Goal: Task Accomplishment & Management: Complete application form

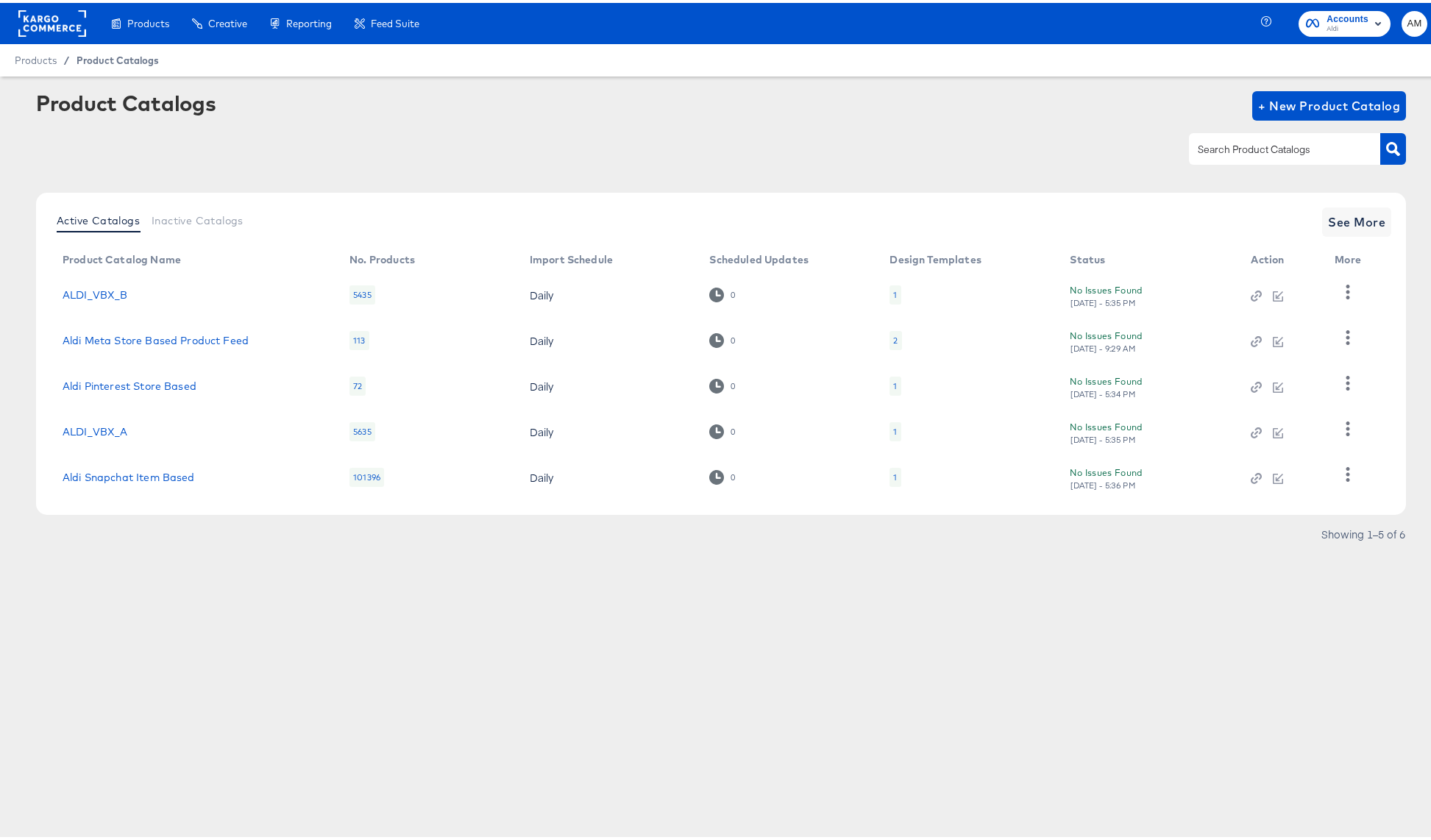
click at [109, 58] on span "Product Catalogs" at bounding box center [117, 57] width 82 height 12
click at [1407, 18] on span "AM" at bounding box center [1414, 21] width 14 height 17
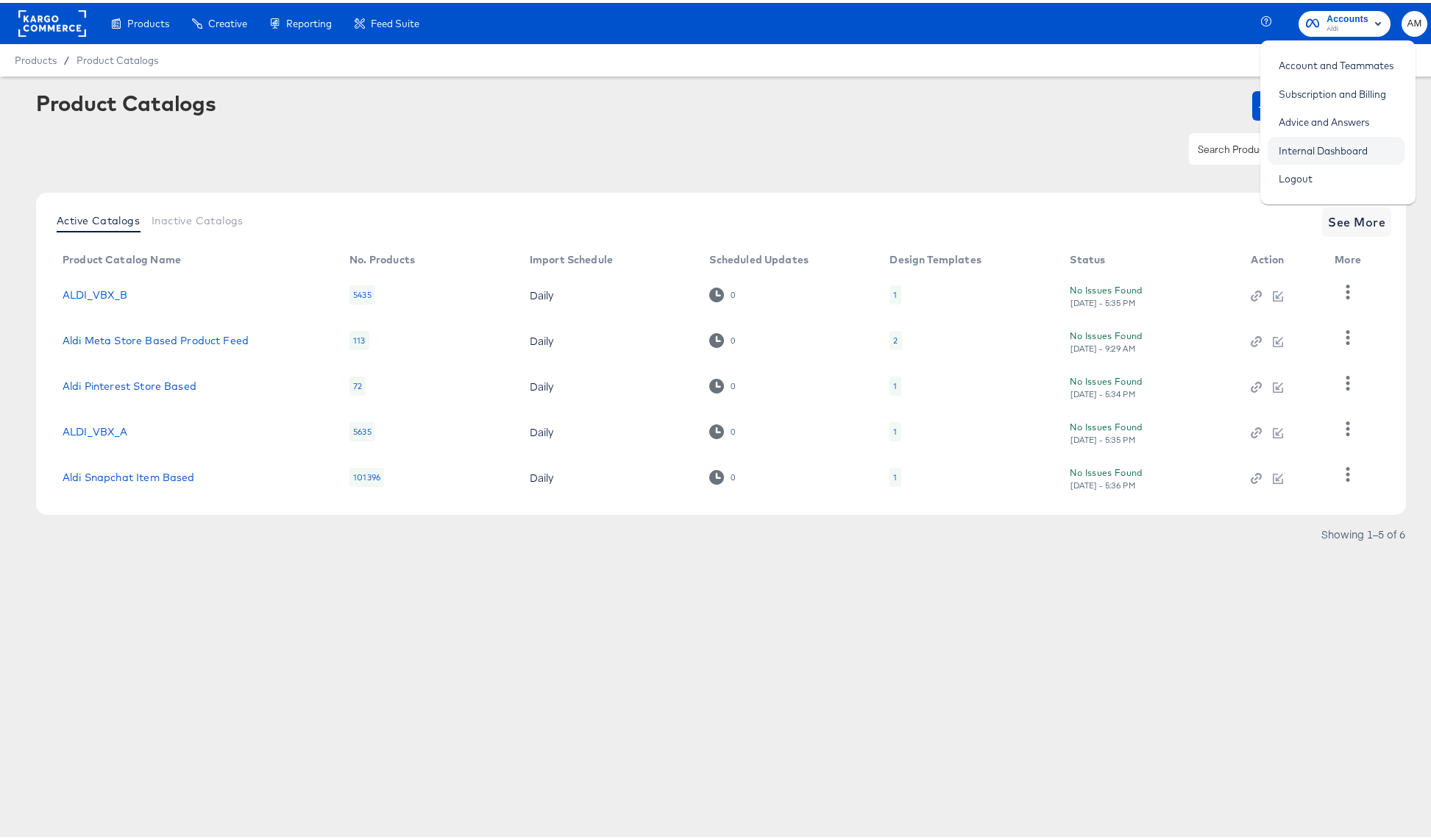
click at [1338, 145] on link "Internal Dashboard" at bounding box center [1322, 148] width 111 height 26
click at [1355, 224] on span "See More" at bounding box center [1357, 220] width 57 height 21
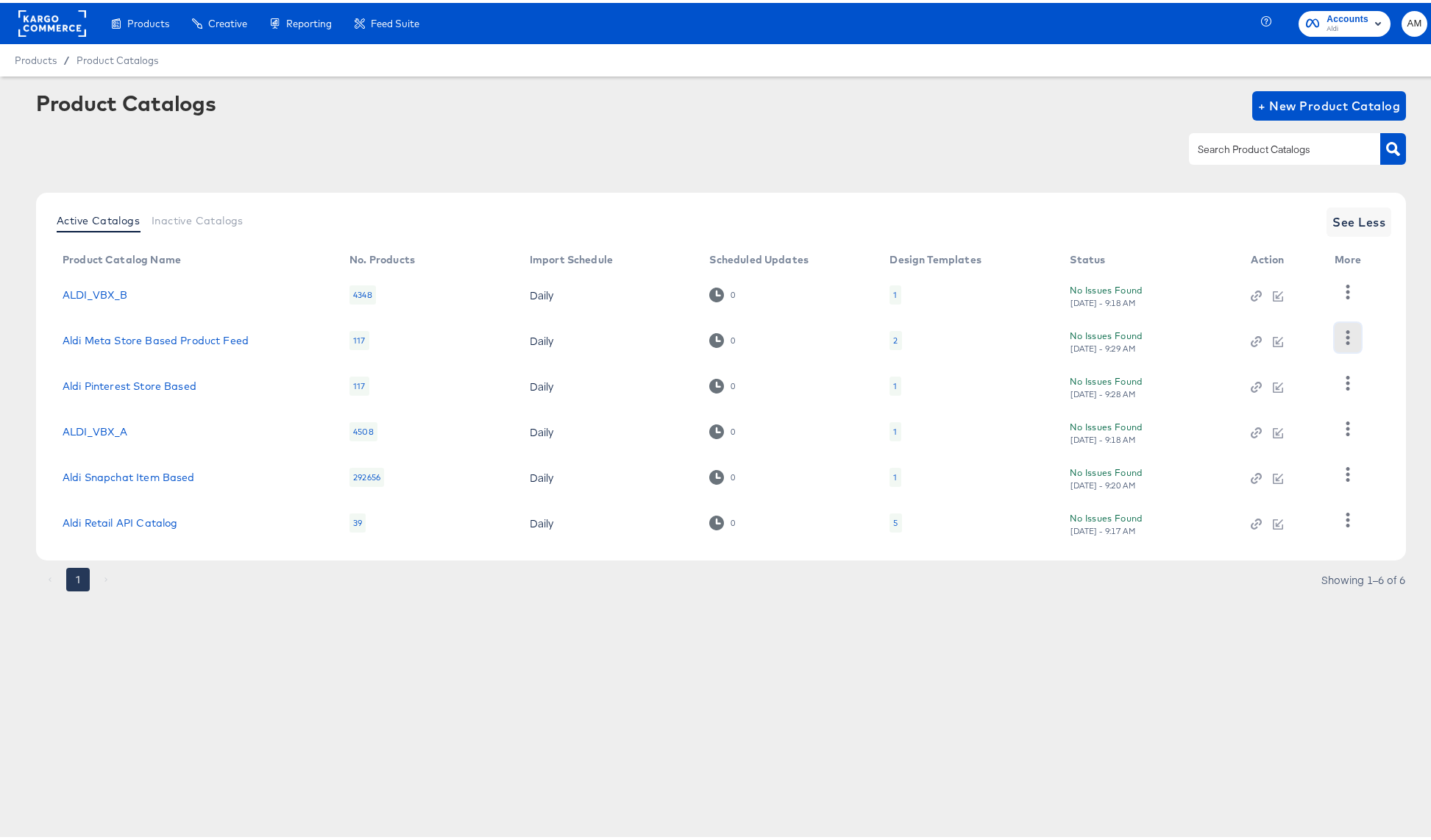
click at [1346, 333] on icon "button" at bounding box center [1348, 335] width 14 height 14
click at [1270, 341] on div "HUD Checks (Internal)" at bounding box center [1286, 335] width 147 height 23
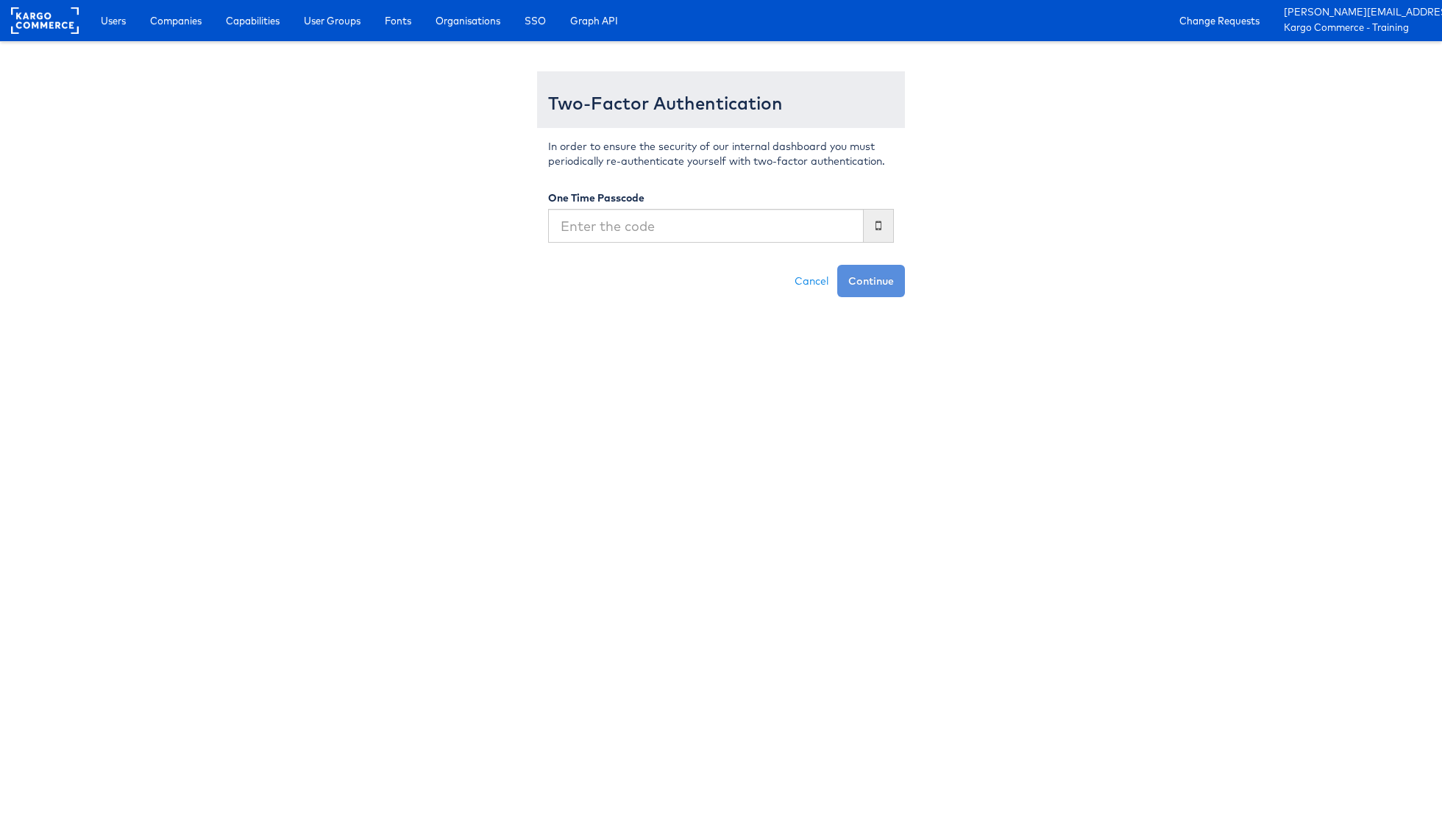
click at [783, 224] on input "text" at bounding box center [705, 226] width 315 height 34
type input "435072"
click at [837, 265] on button "Continue" at bounding box center [870, 281] width 68 height 33
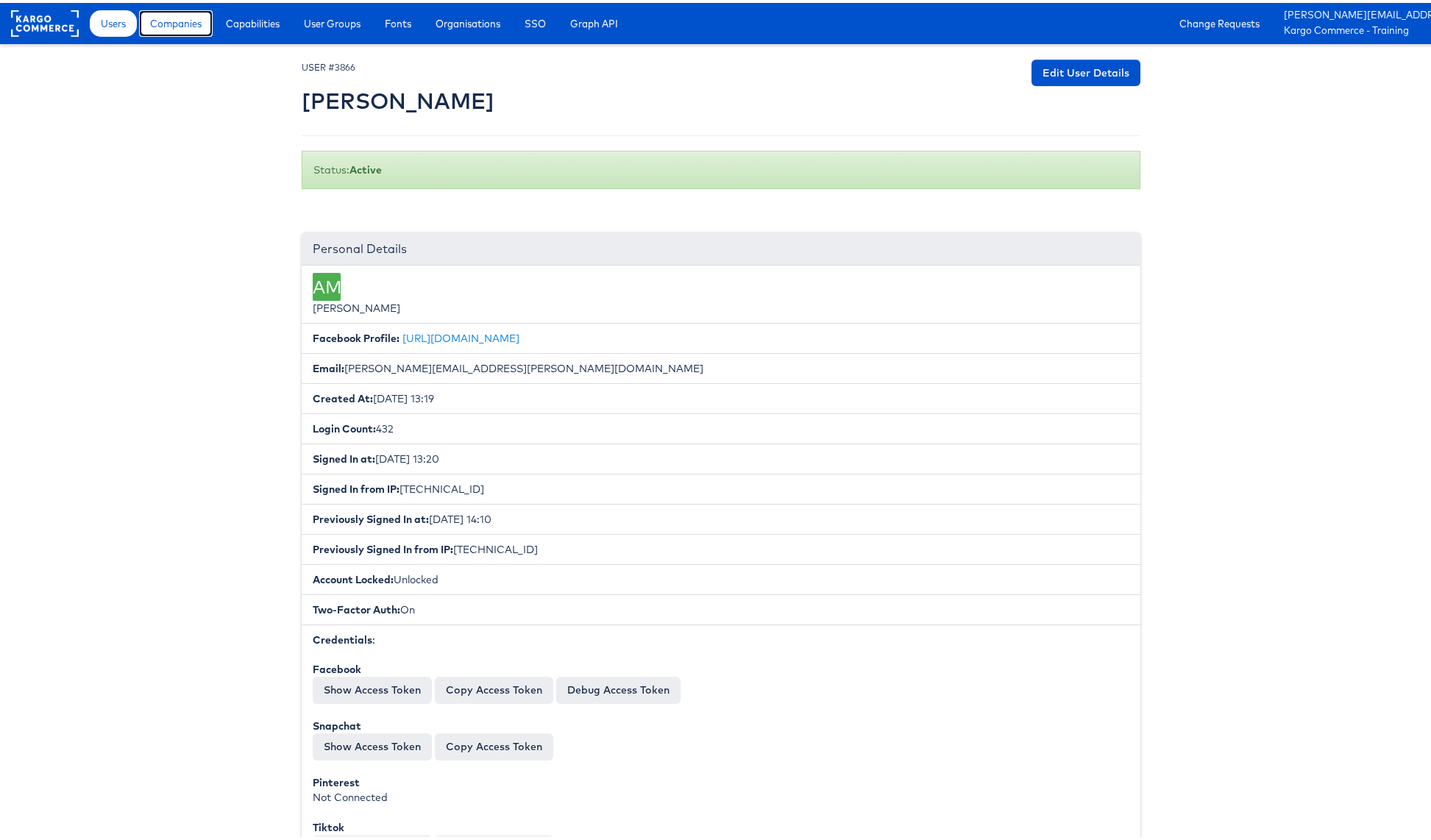
click at [192, 20] on span "Companies" at bounding box center [176, 21] width 51 height 14
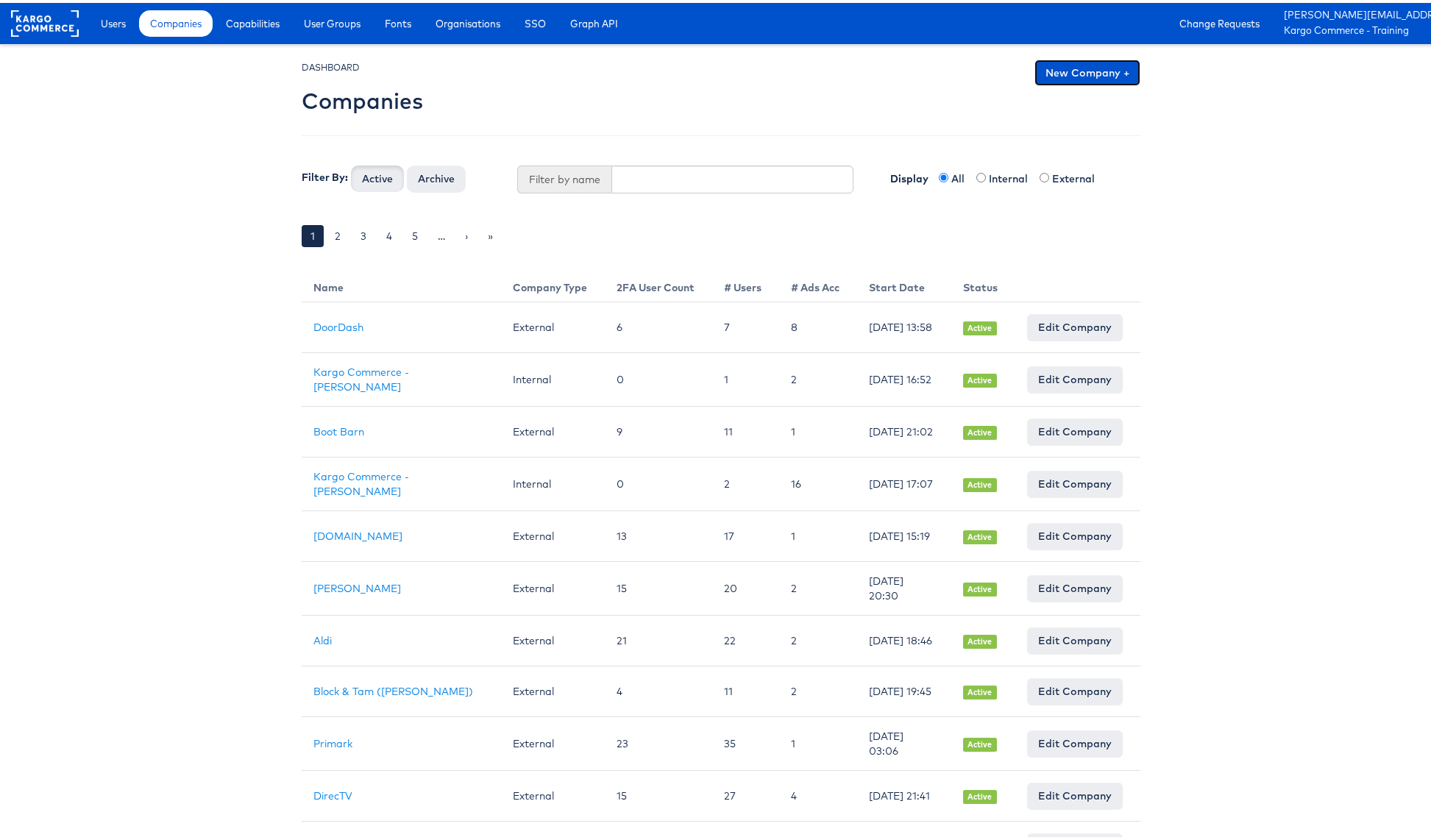
click at [1065, 70] on link "New Company +" at bounding box center [1087, 69] width 106 height 26
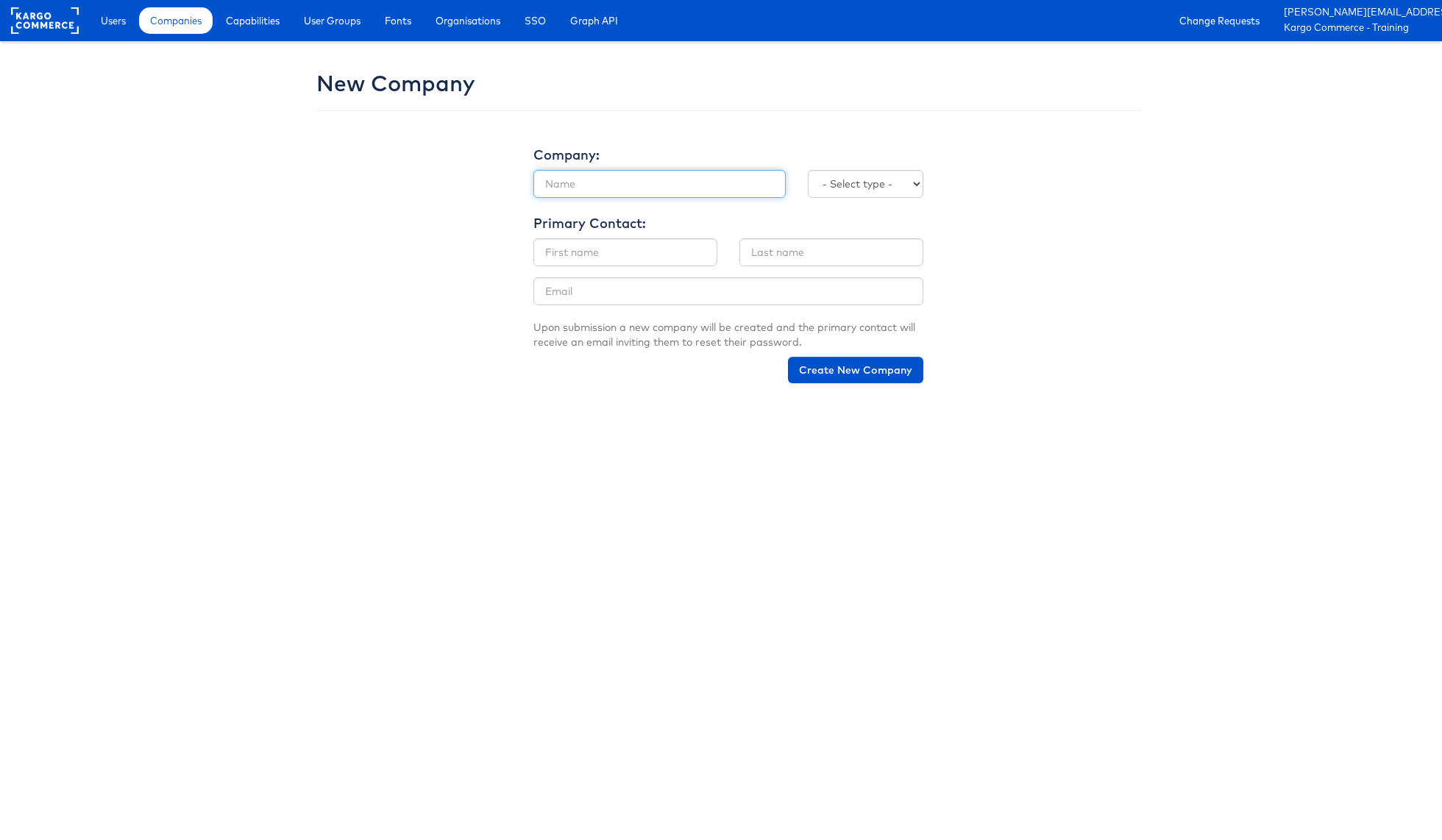
click at [612, 177] on input "text" at bounding box center [660, 184] width 252 height 28
type input "Kargo Solutions Engineering"
click at [840, 181] on select "- Select type - Internal External" at bounding box center [866, 184] width 116 height 28
select select "INTERNAL"
click at [808, 170] on select "- Select type - Internal External" at bounding box center [866, 184] width 116 height 28
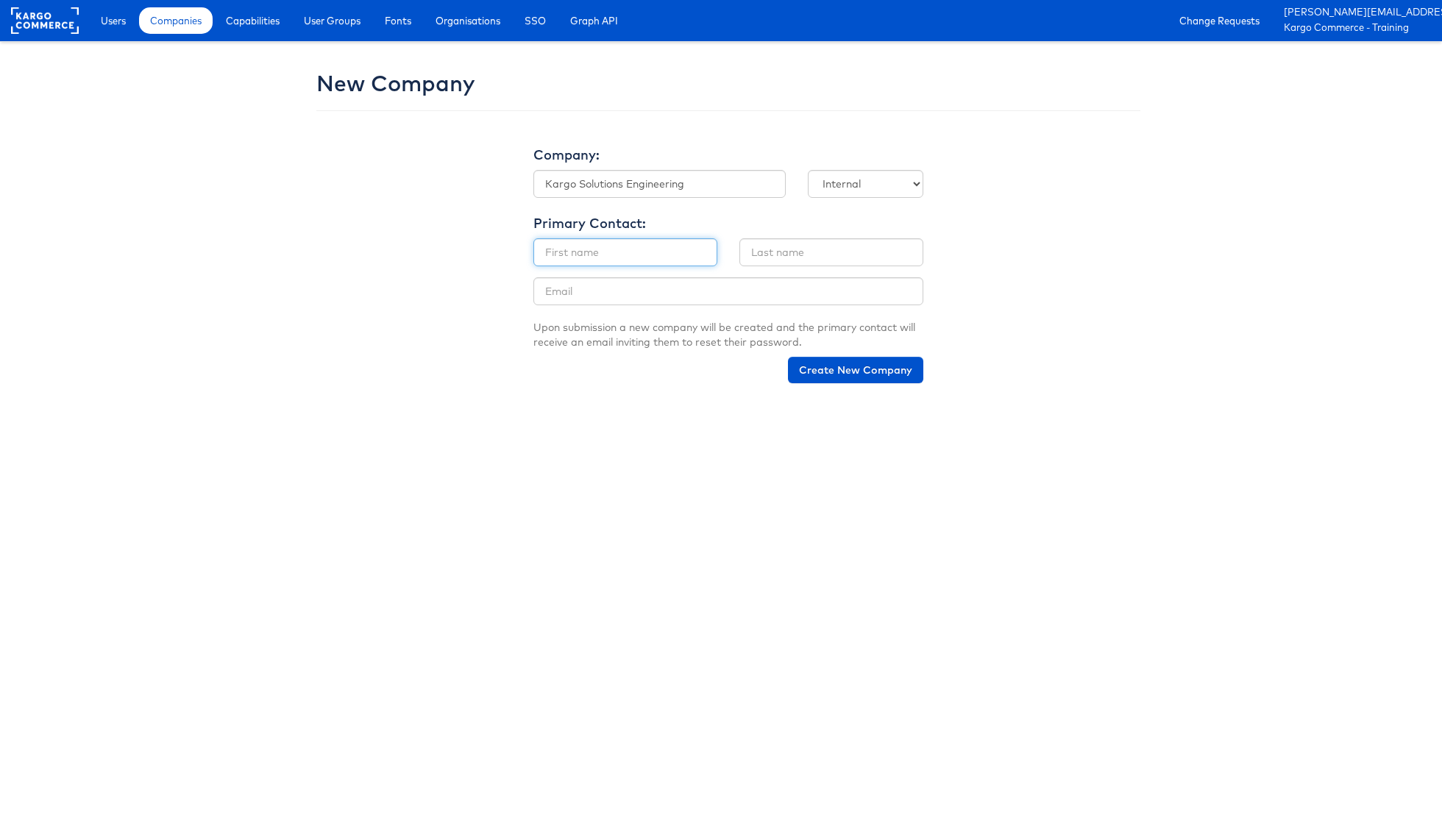
click at [652, 255] on input "text" at bounding box center [625, 252] width 184 height 28
type input "Adam"
type input "McGilvray"
click at [634, 298] on input "email" at bounding box center [728, 291] width 390 height 28
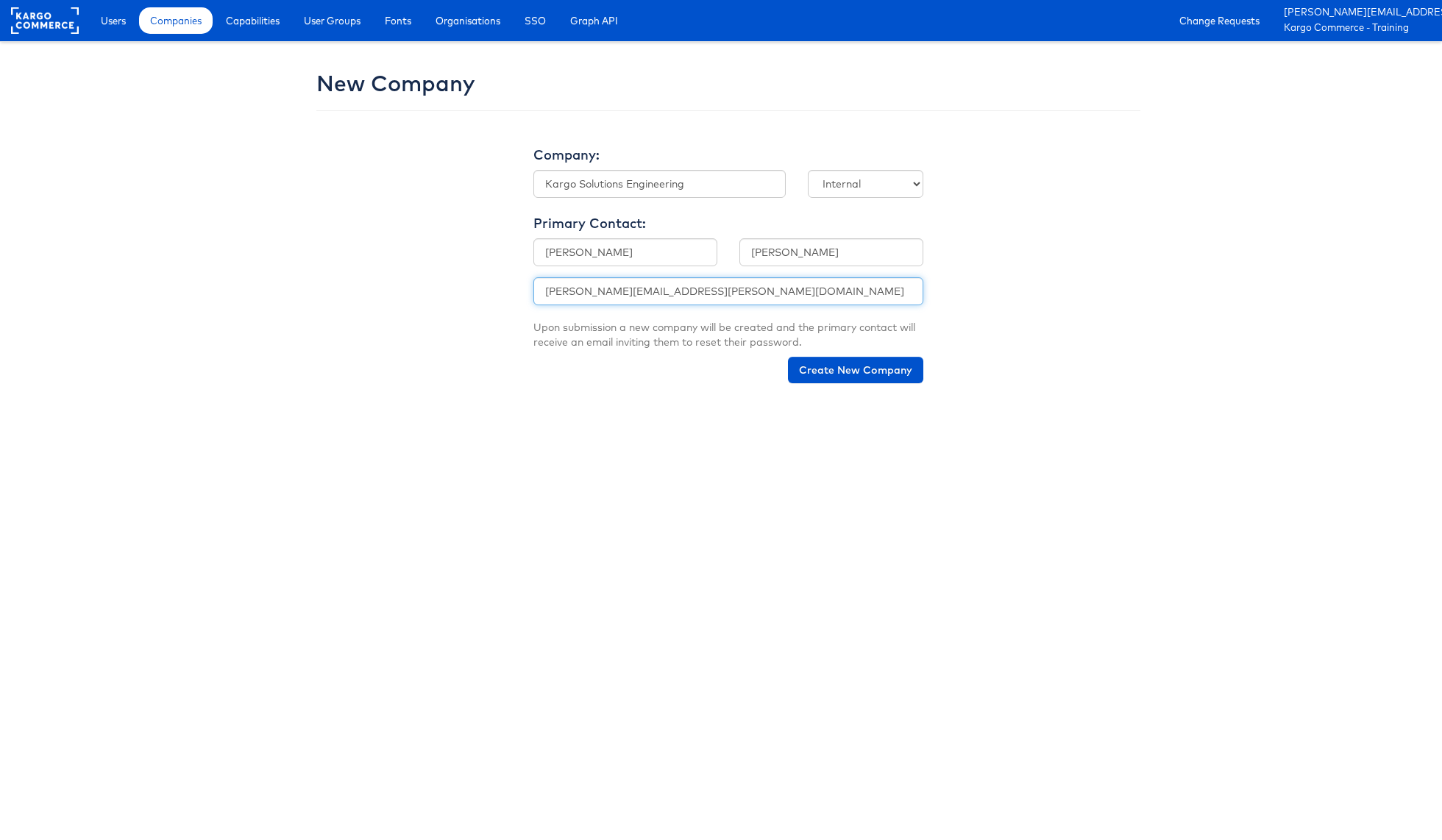
click at [623, 295] on input "[PERSON_NAME][EMAIL_ADDRESS][PERSON_NAME][DOMAIN_NAME]" at bounding box center [728, 291] width 390 height 28
type input "adam.mcgilvray+sol_eng@kargo.com"
click at [846, 369] on button "Create New Company" at bounding box center [856, 370] width 136 height 26
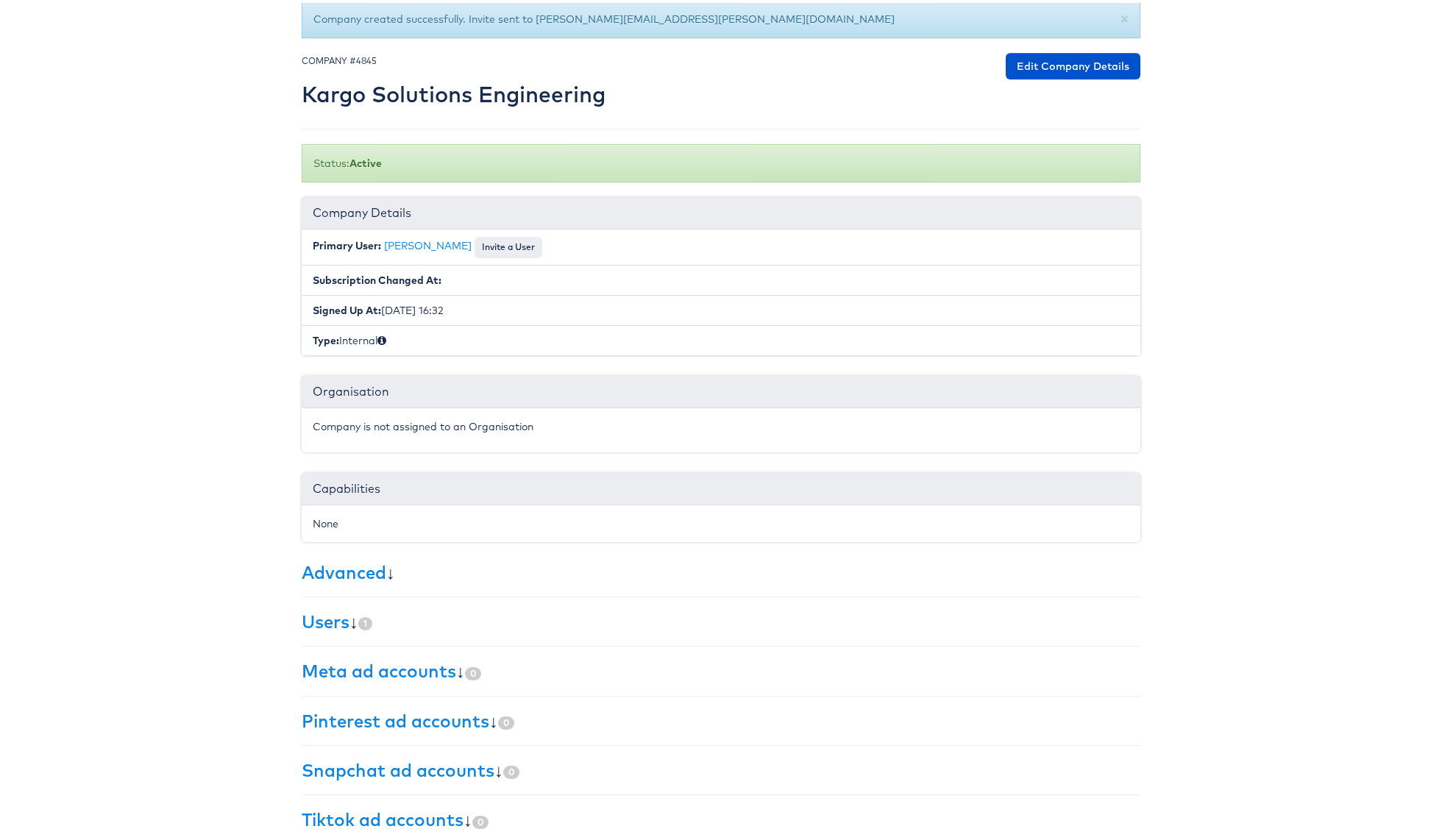
scroll to position [77, 0]
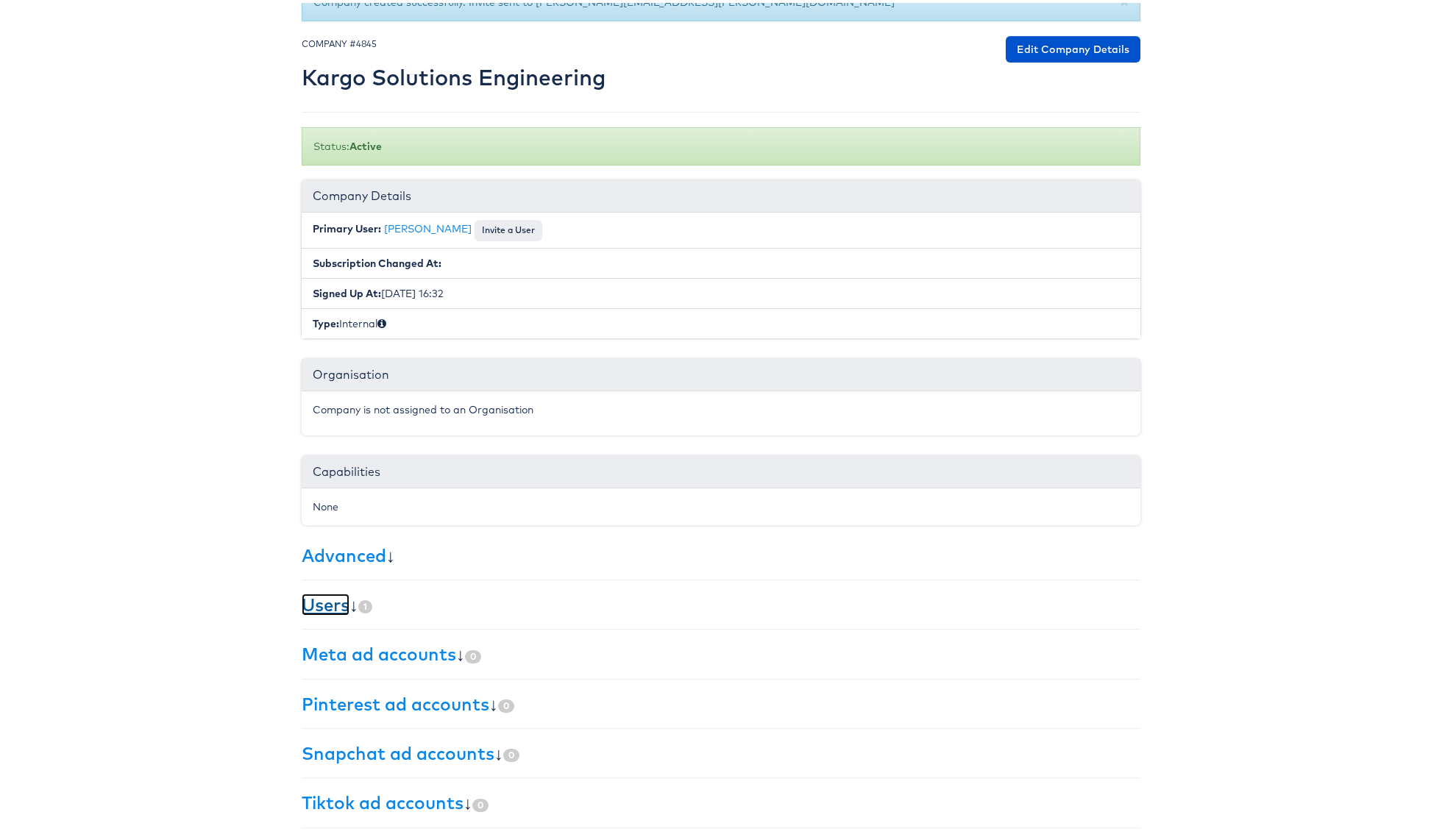
click at [317, 599] on link "Users" at bounding box center [326, 602] width 48 height 22
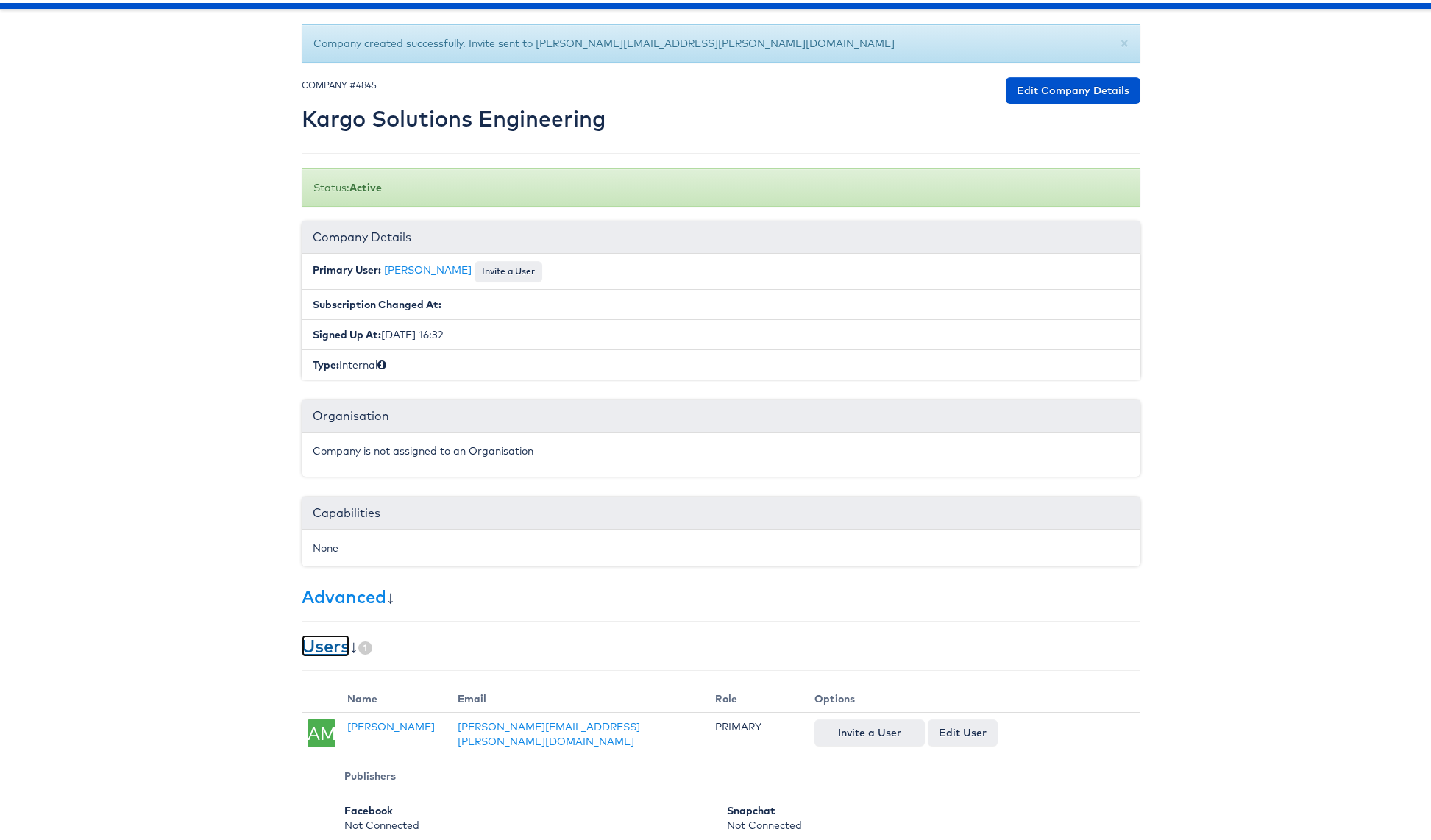
scroll to position [0, 0]
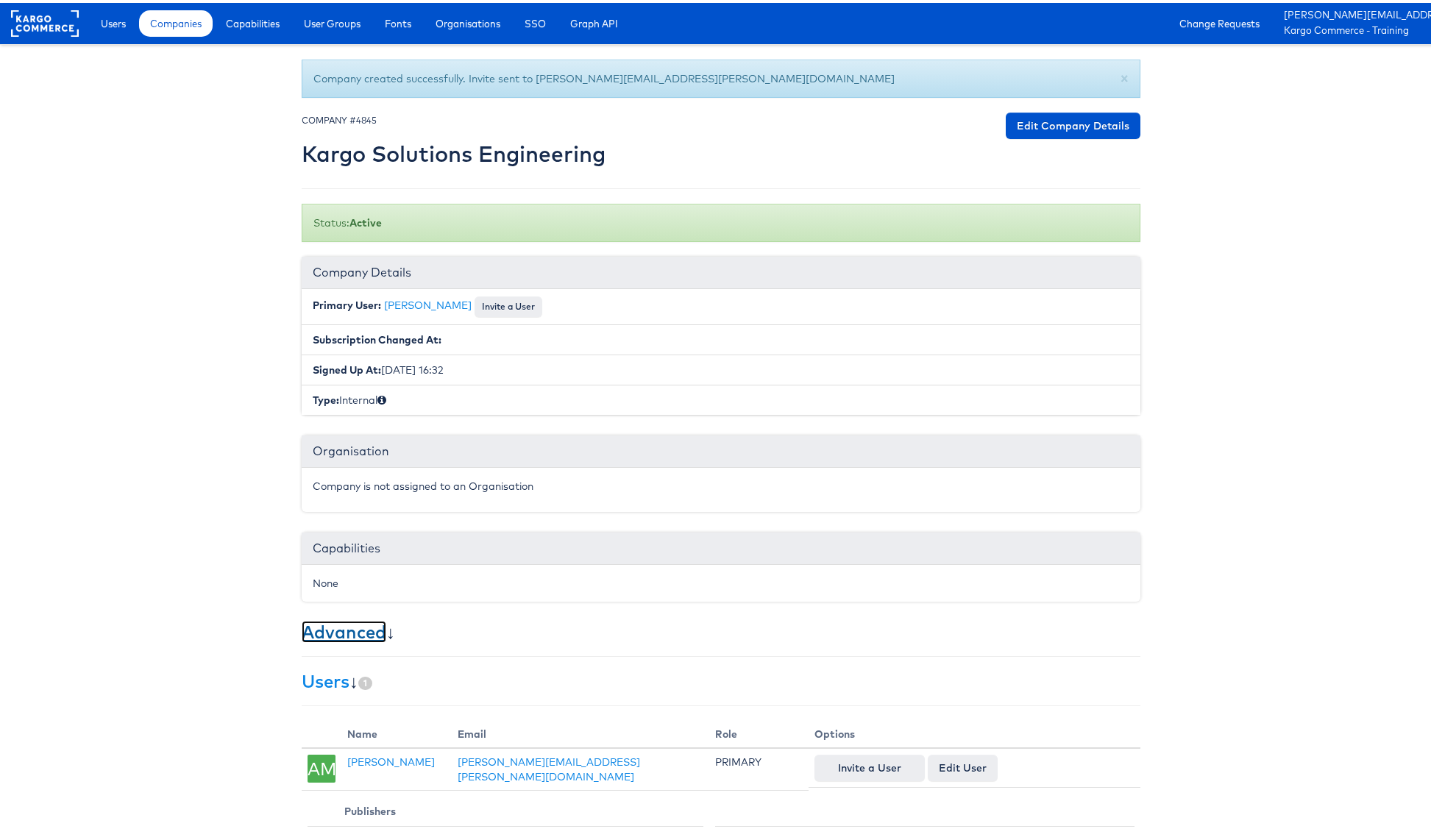
click at [352, 624] on link "Advanced" at bounding box center [344, 629] width 85 height 22
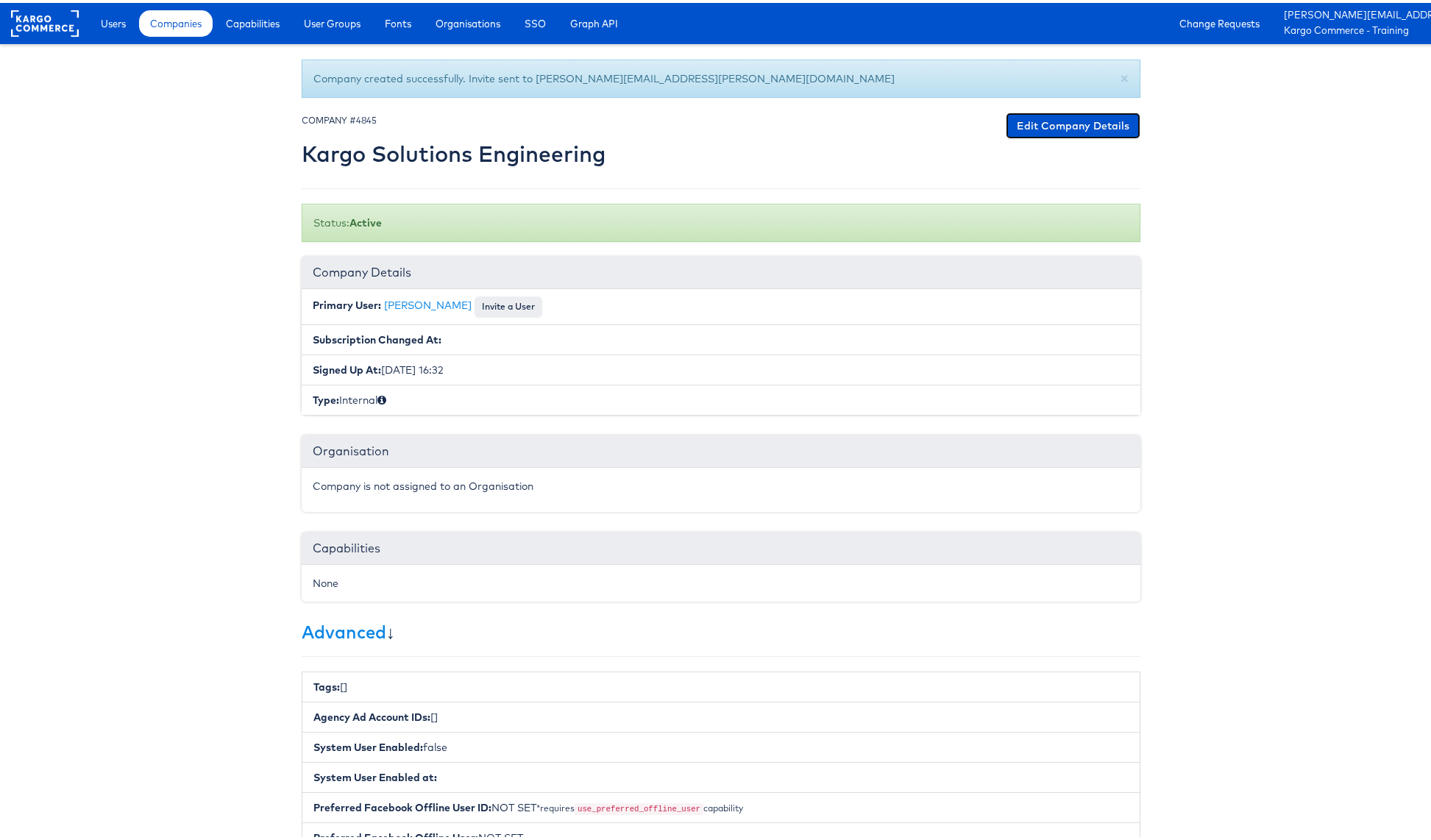
click at [1061, 119] on link "Edit Company Details" at bounding box center [1072, 122] width 135 height 26
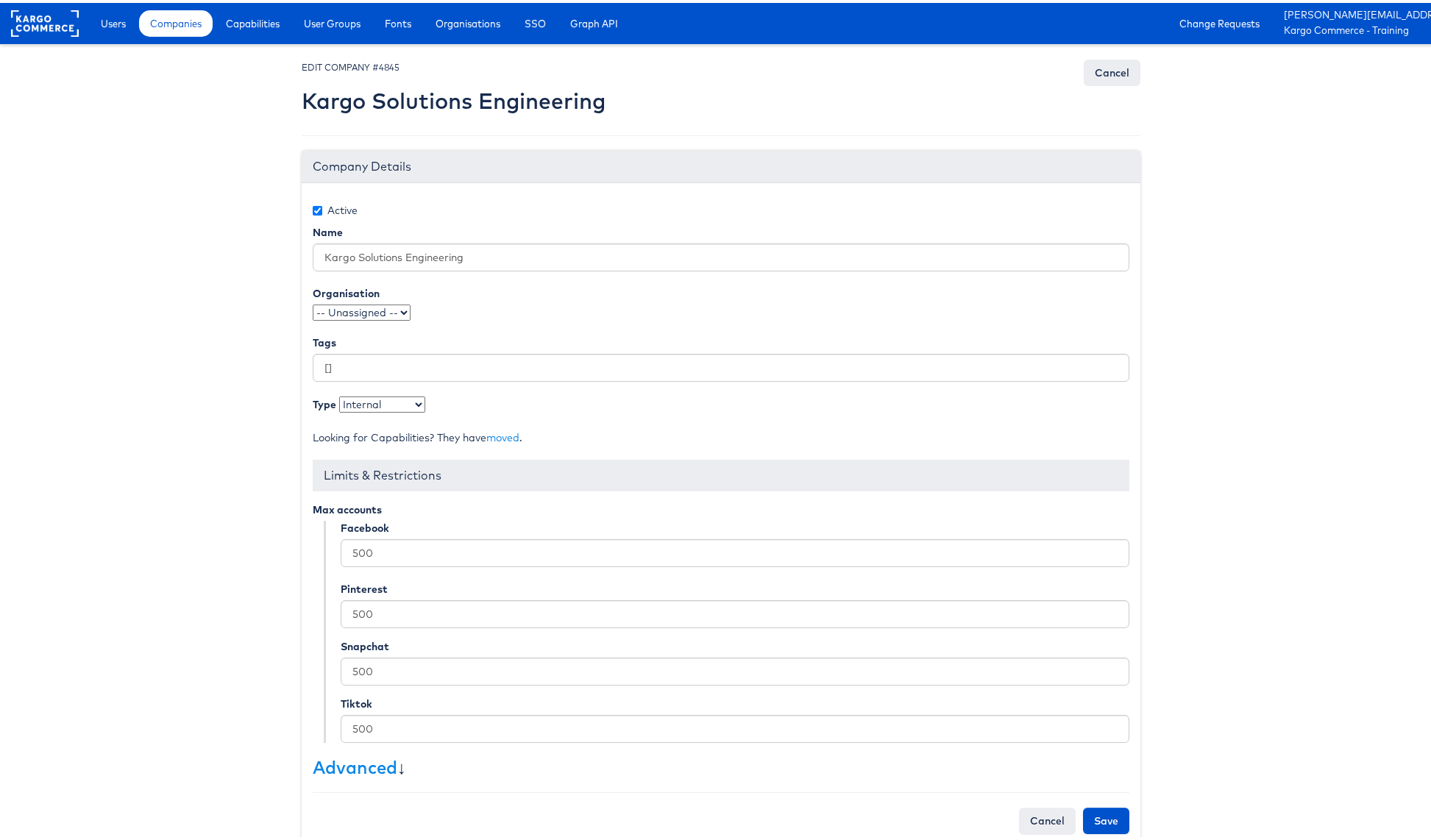
click at [353, 310] on select "-- Unassigned -- qaSSO 124.1test OKTA" at bounding box center [362, 310] width 98 height 16
click at [260, 20] on span "Capabilities" at bounding box center [252, 21] width 54 height 14
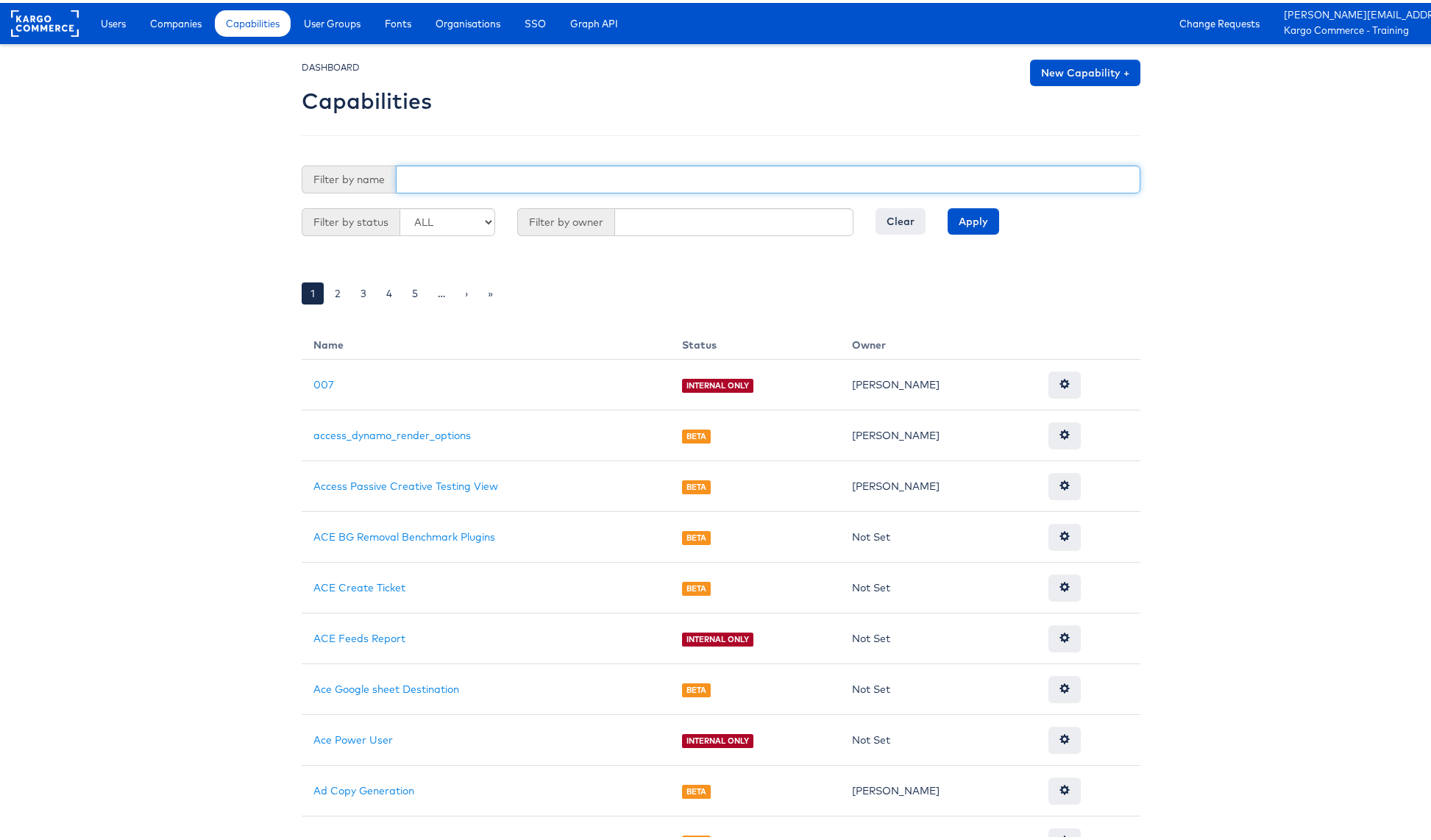
click at [493, 177] on input "text" at bounding box center [768, 176] width 744 height 28
type input "preferred"
click at [957, 219] on input "Apply" at bounding box center [973, 218] width 51 height 26
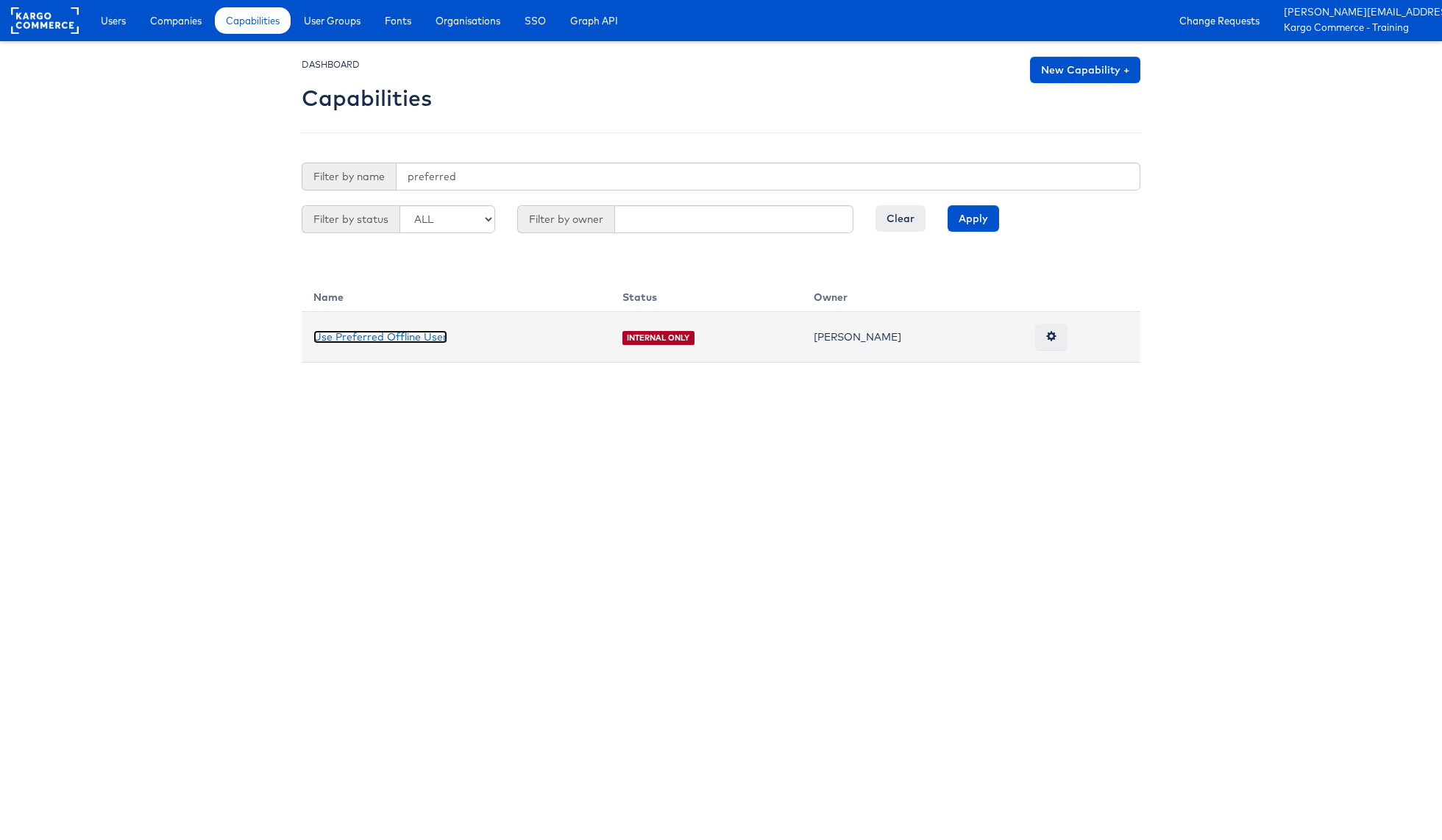
click at [406, 337] on link "Use Preferred Offline User" at bounding box center [380, 337] width 134 height 14
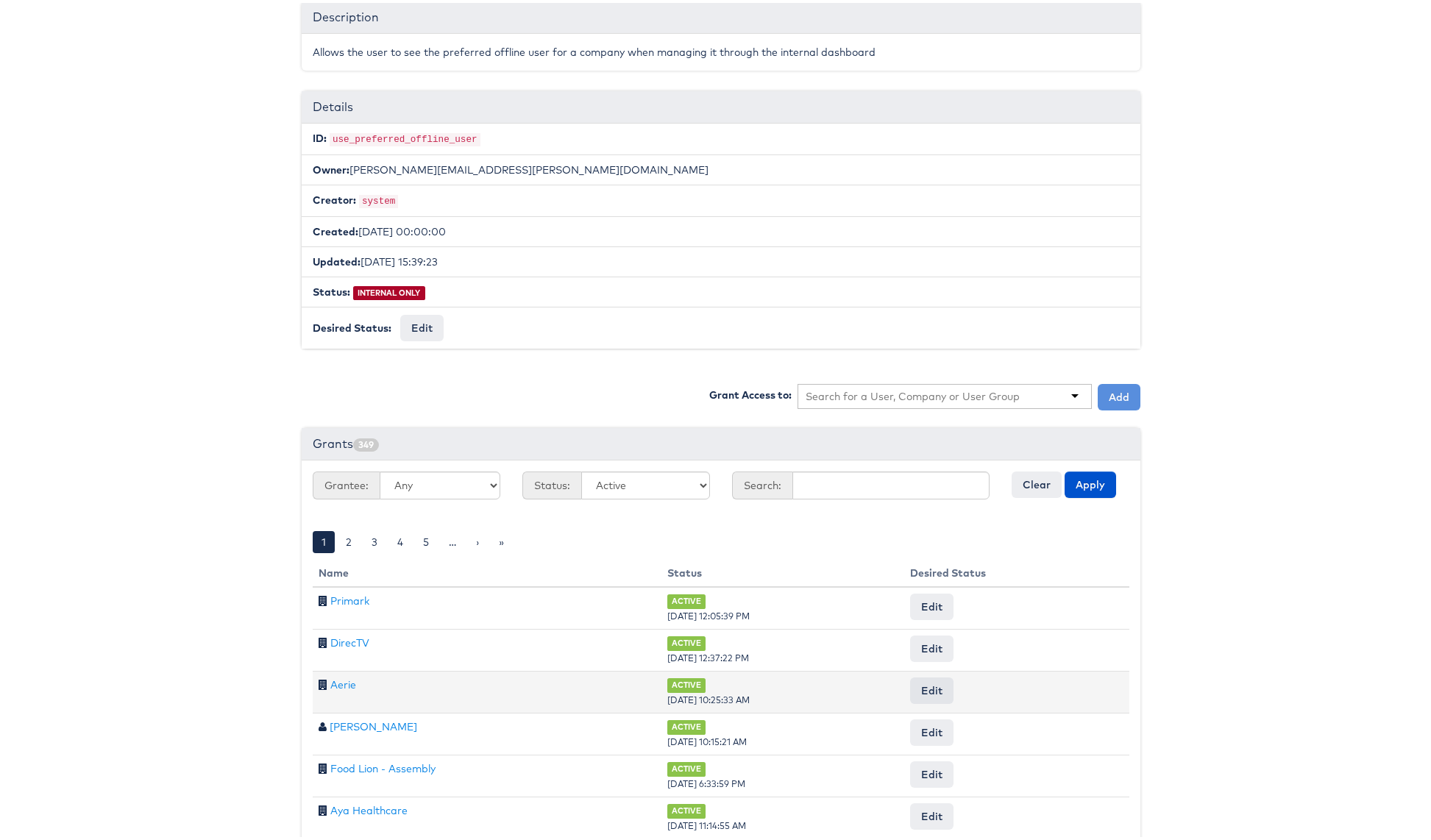
scroll to position [271, 0]
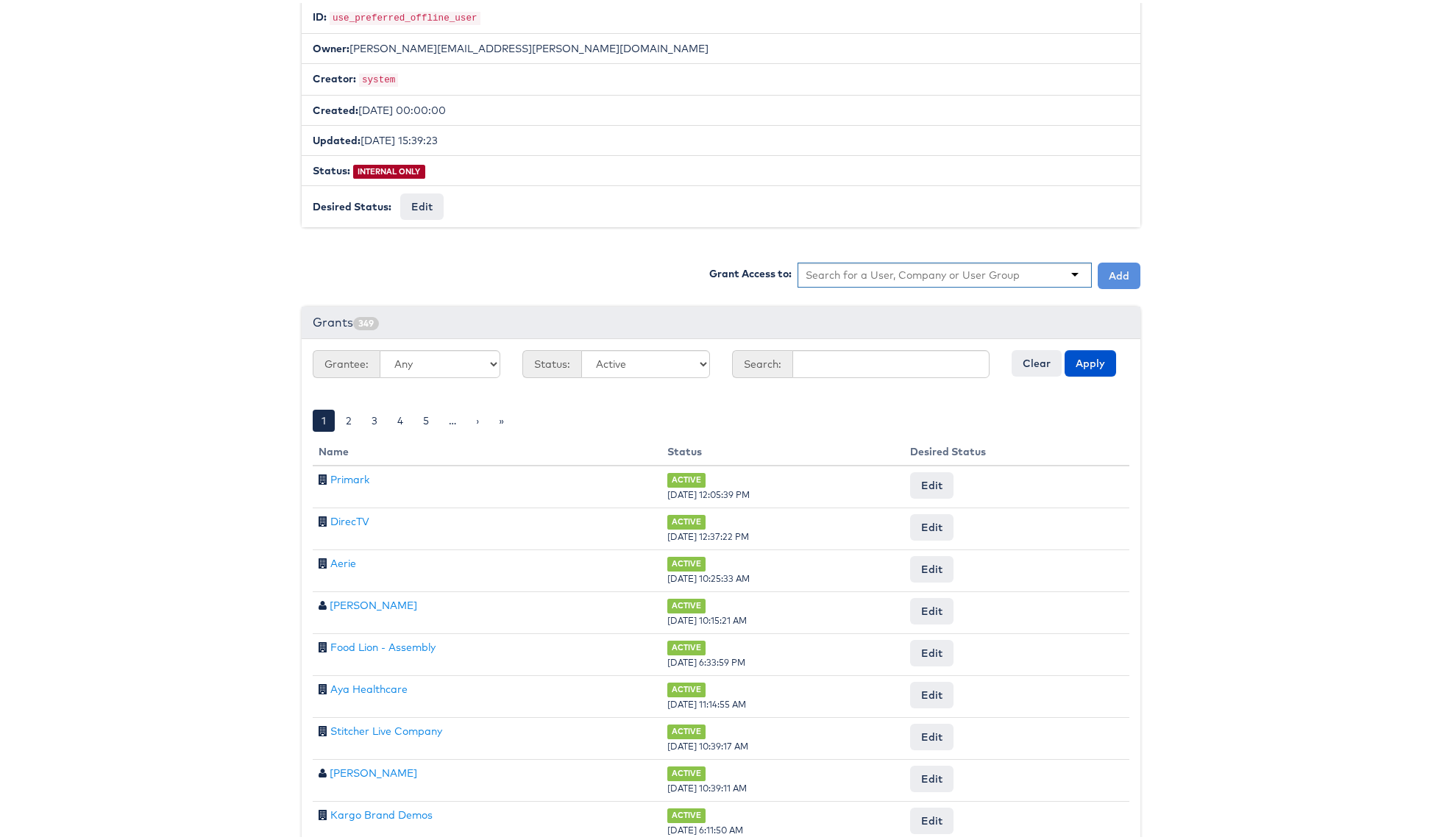
click at [843, 267] on input "text" at bounding box center [913, 272] width 215 height 14
type input "door"
click at [1108, 269] on button "Add" at bounding box center [1118, 272] width 42 height 26
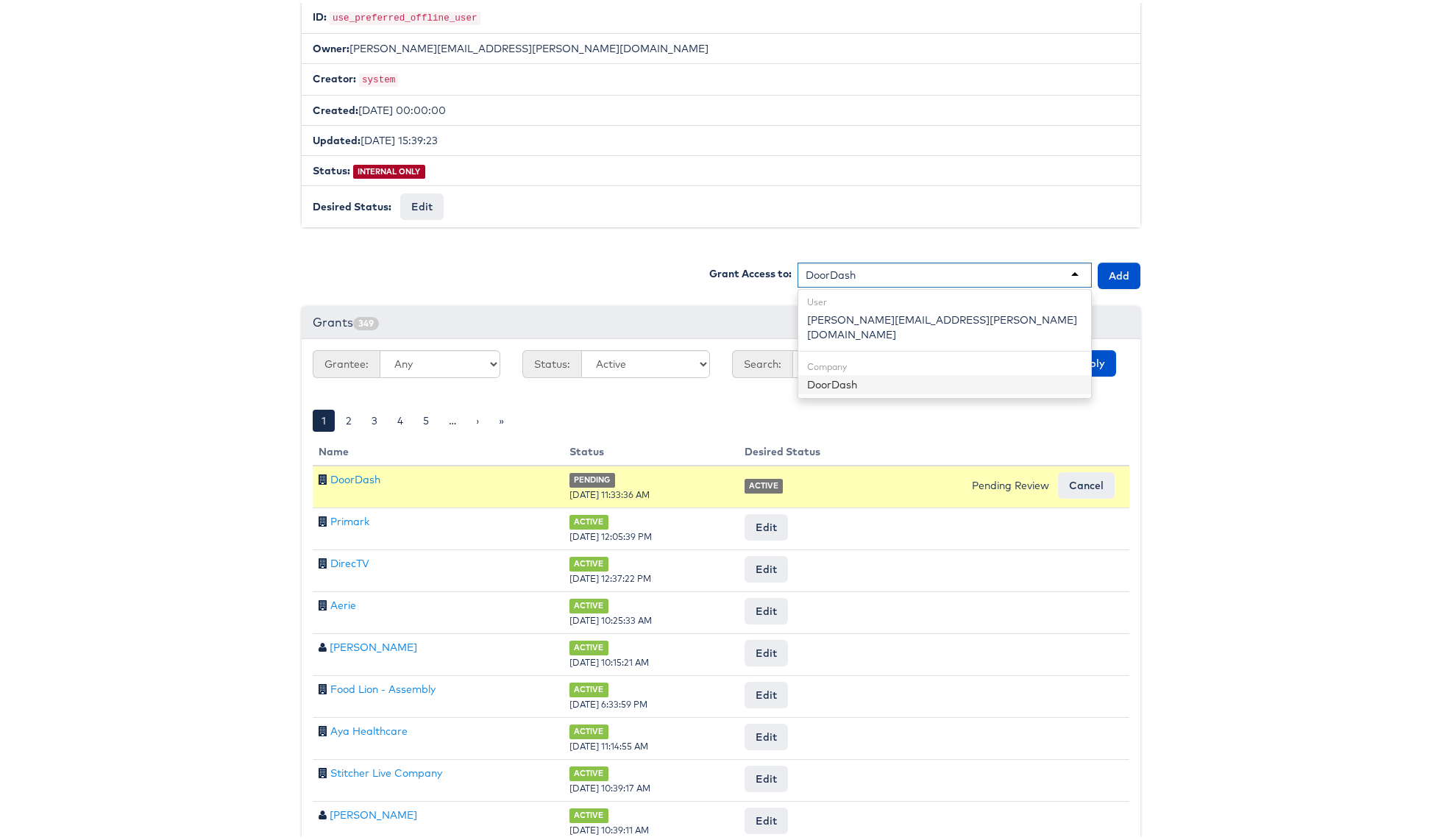
click at [868, 270] on div "DoorDash" at bounding box center [945, 271] width 294 height 25
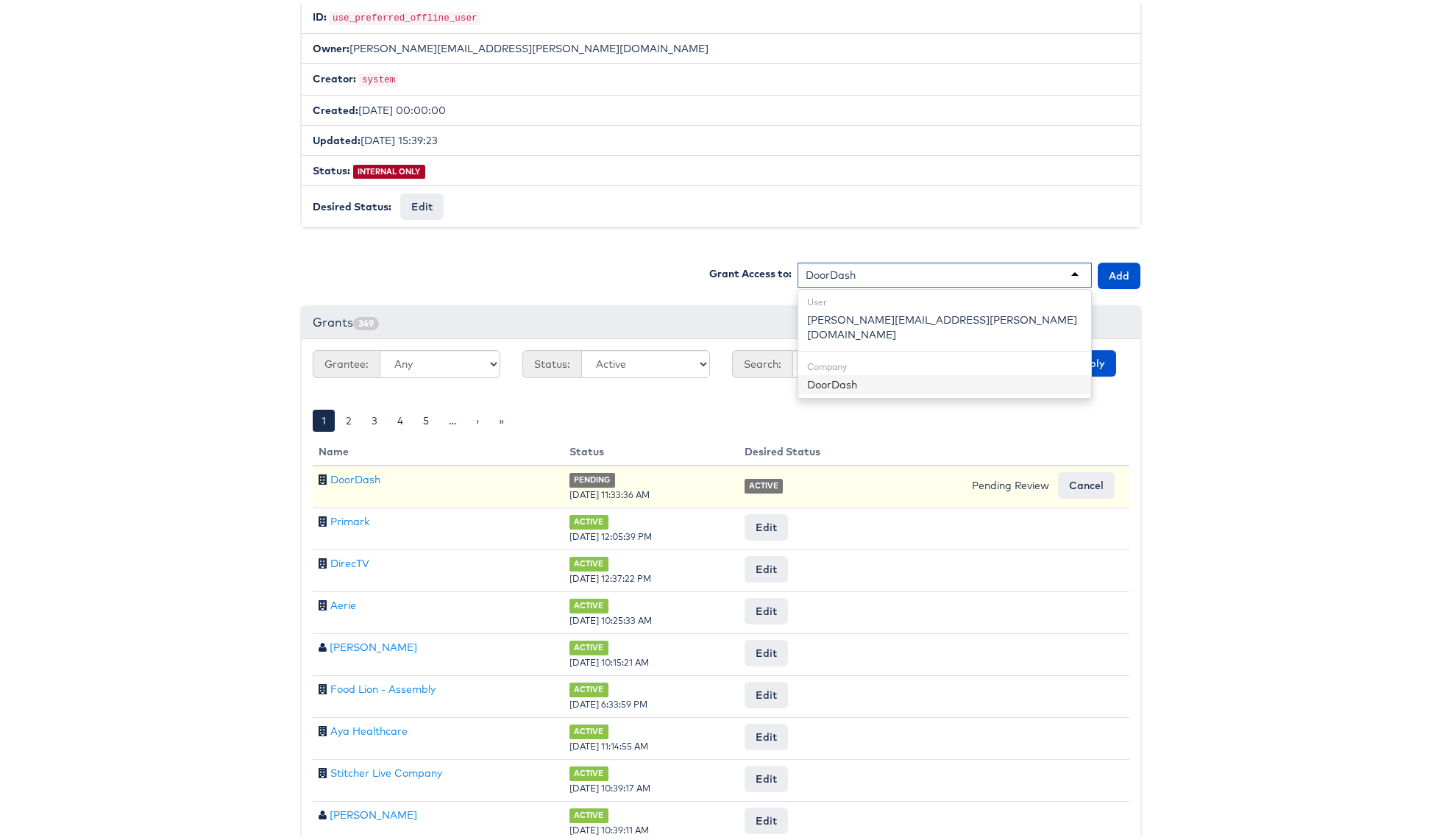
drag, startPoint x: 868, startPoint y: 270, endPoint x: 739, endPoint y: 263, distance: 129.2
click at [739, 263] on div "Grant Access to: DoorDash User [PERSON_NAME][EMAIL_ADDRESS][PERSON_NAME][DOMAIN…" at bounding box center [925, 272] width 431 height 26
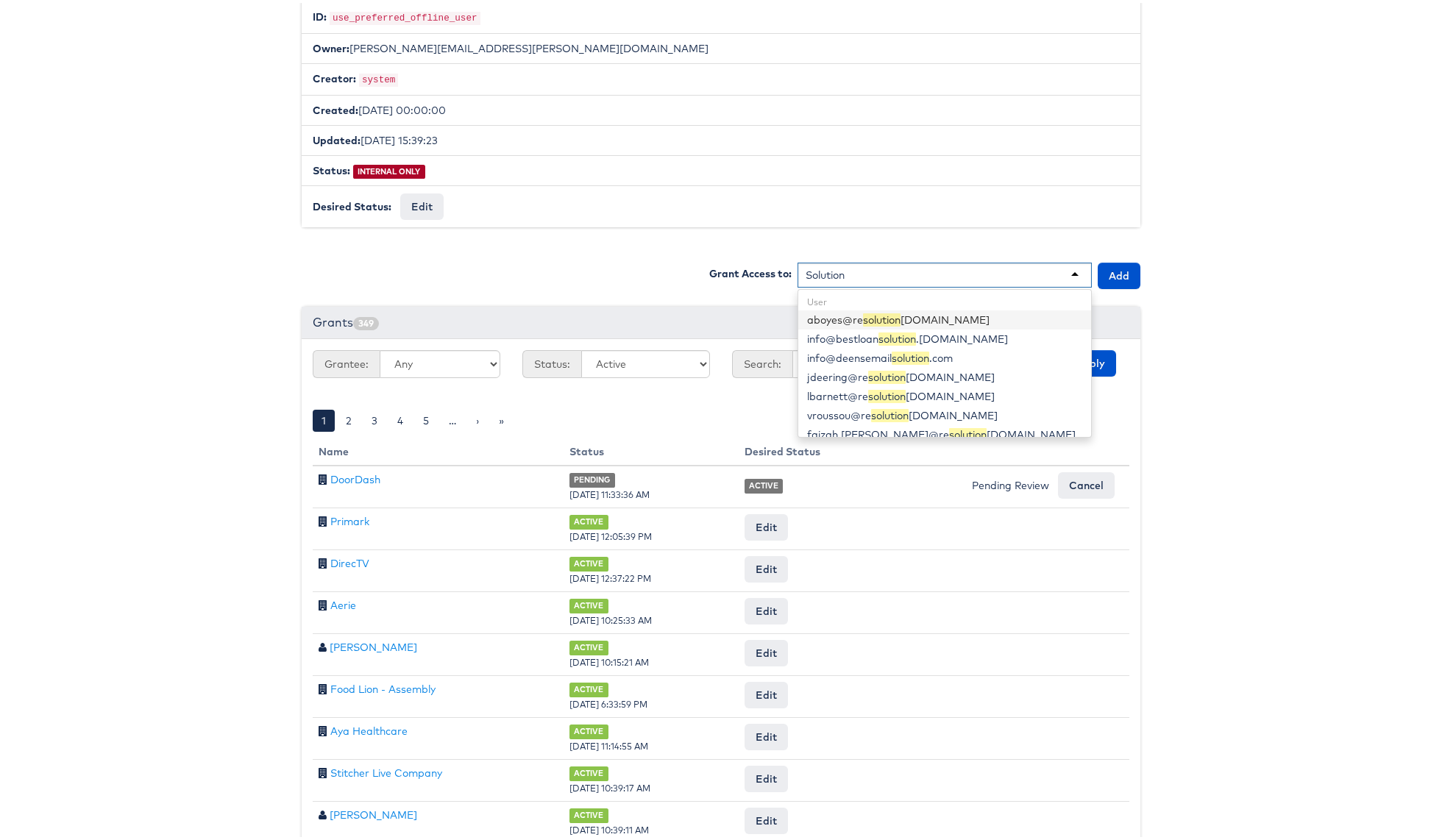
type input "Solutions"
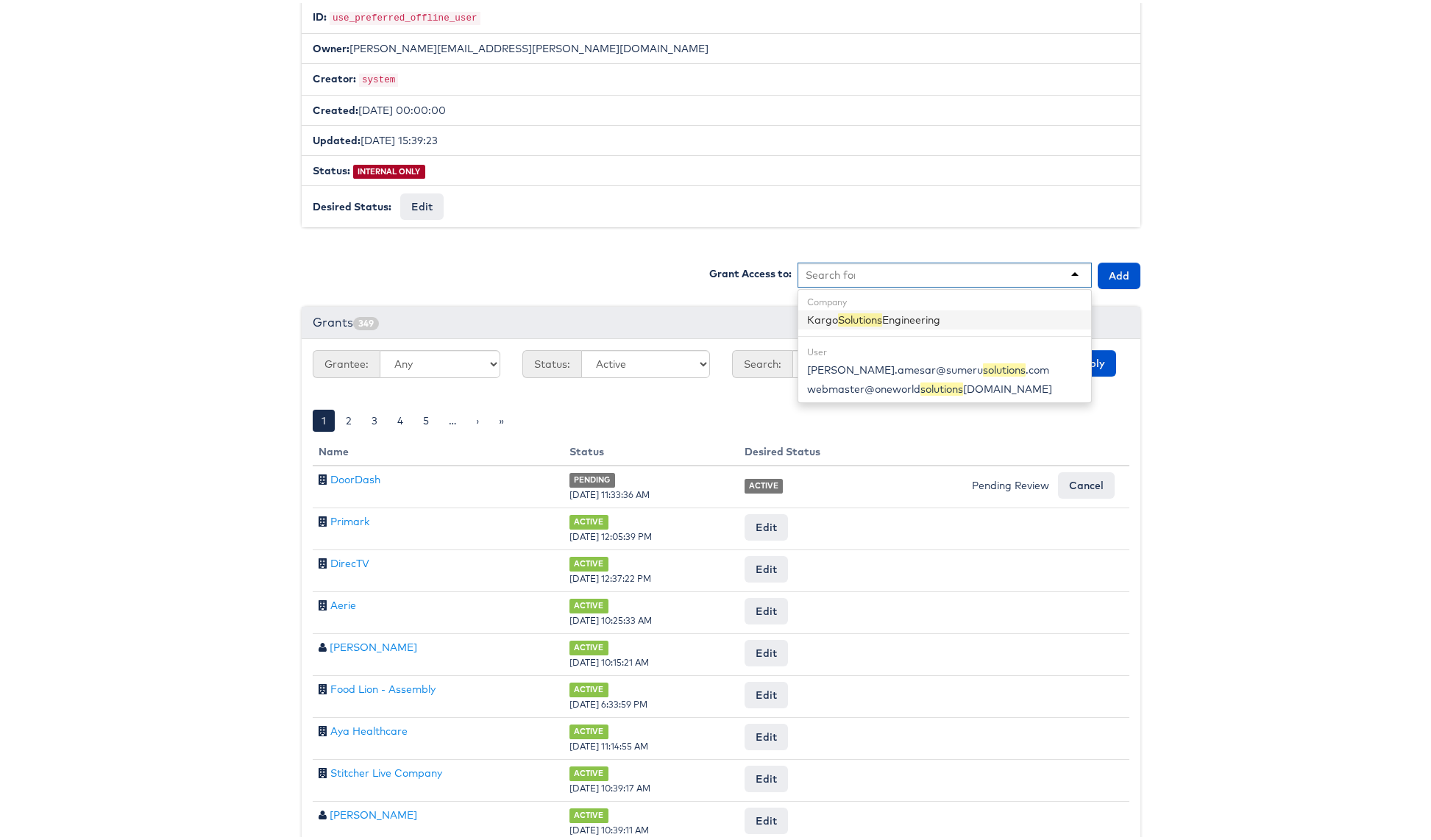
scroll to position [0, 0]
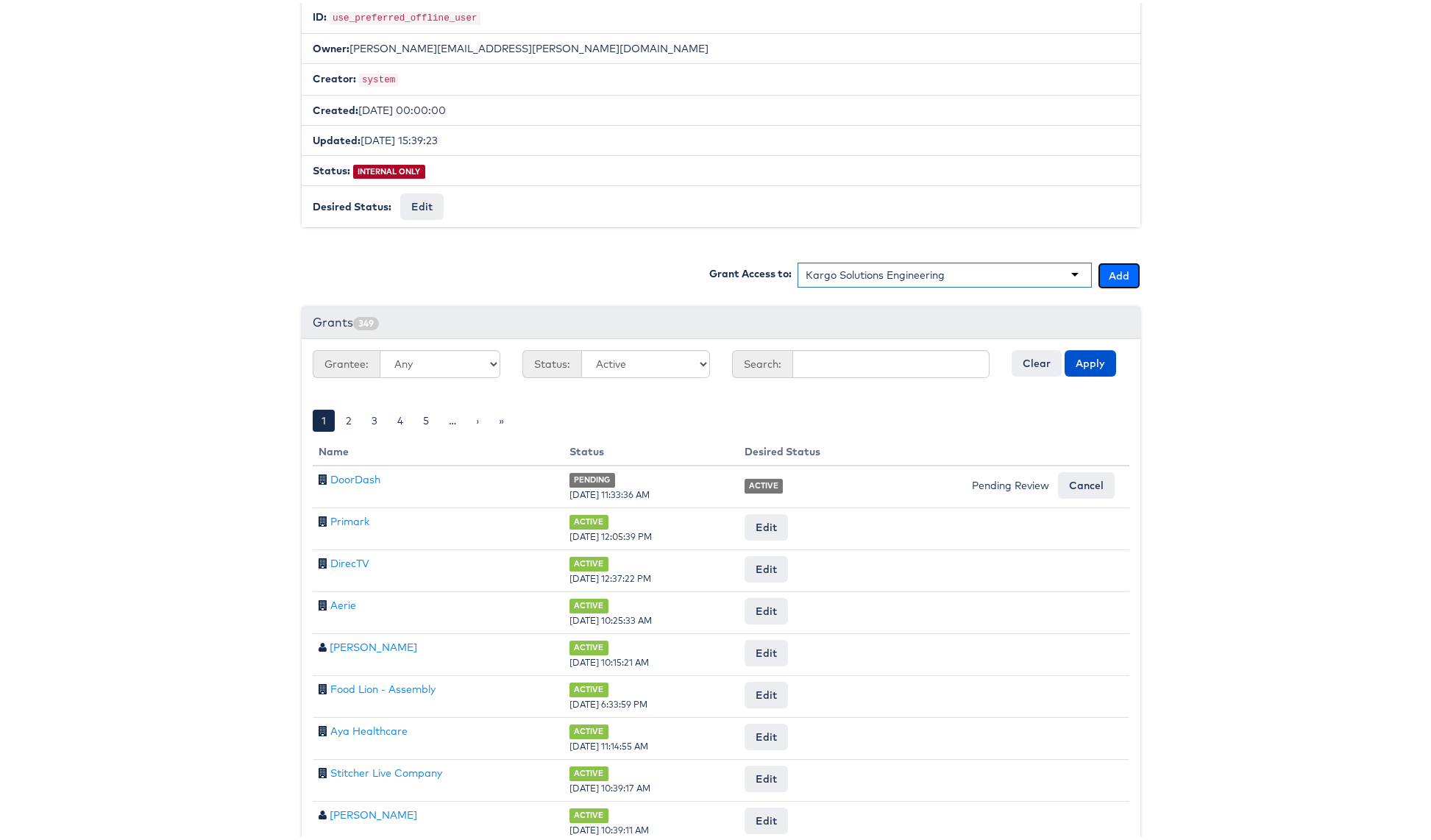
click at [1107, 271] on button "Add" at bounding box center [1118, 272] width 42 height 26
